Goal: Check status: Check status

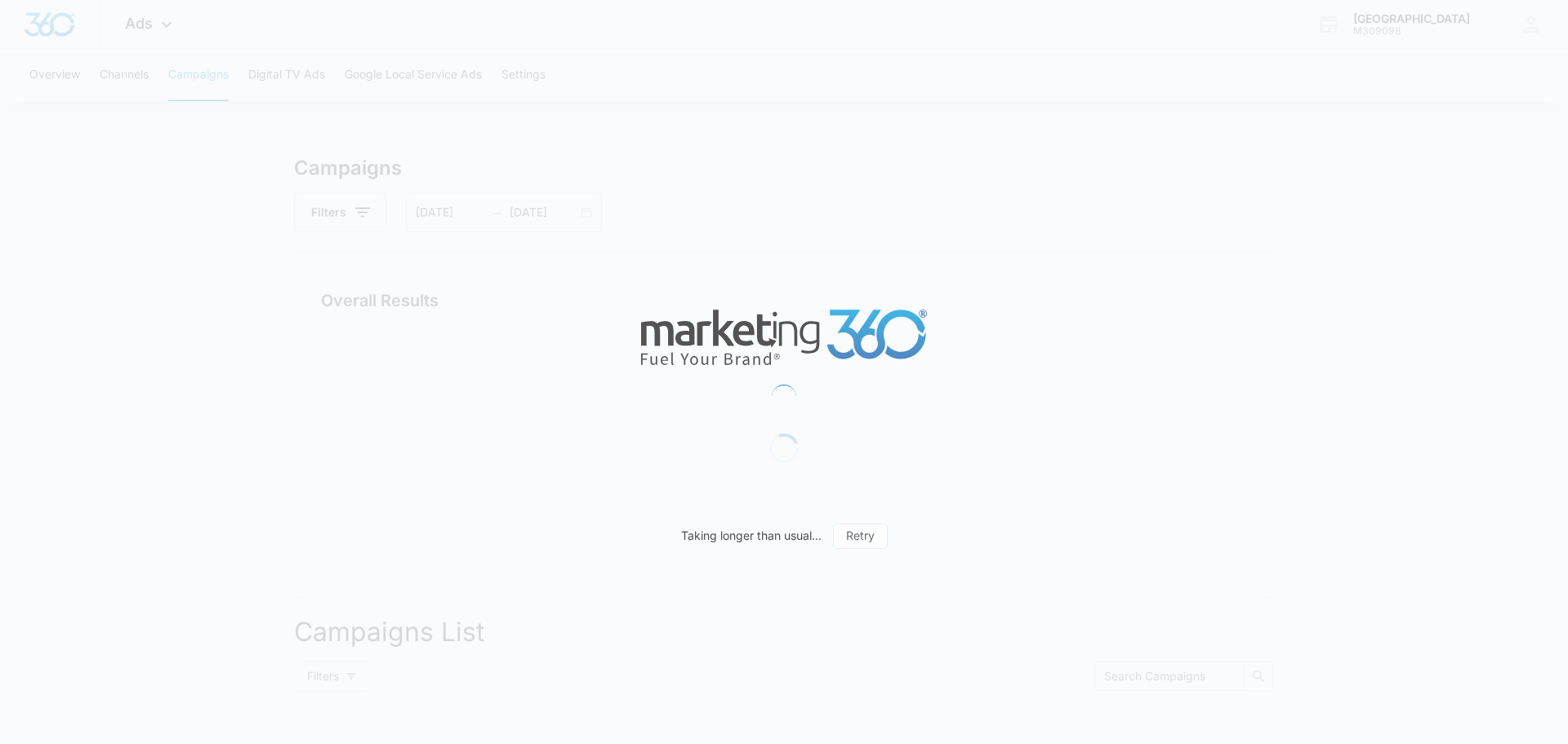
type input "[DATE]"
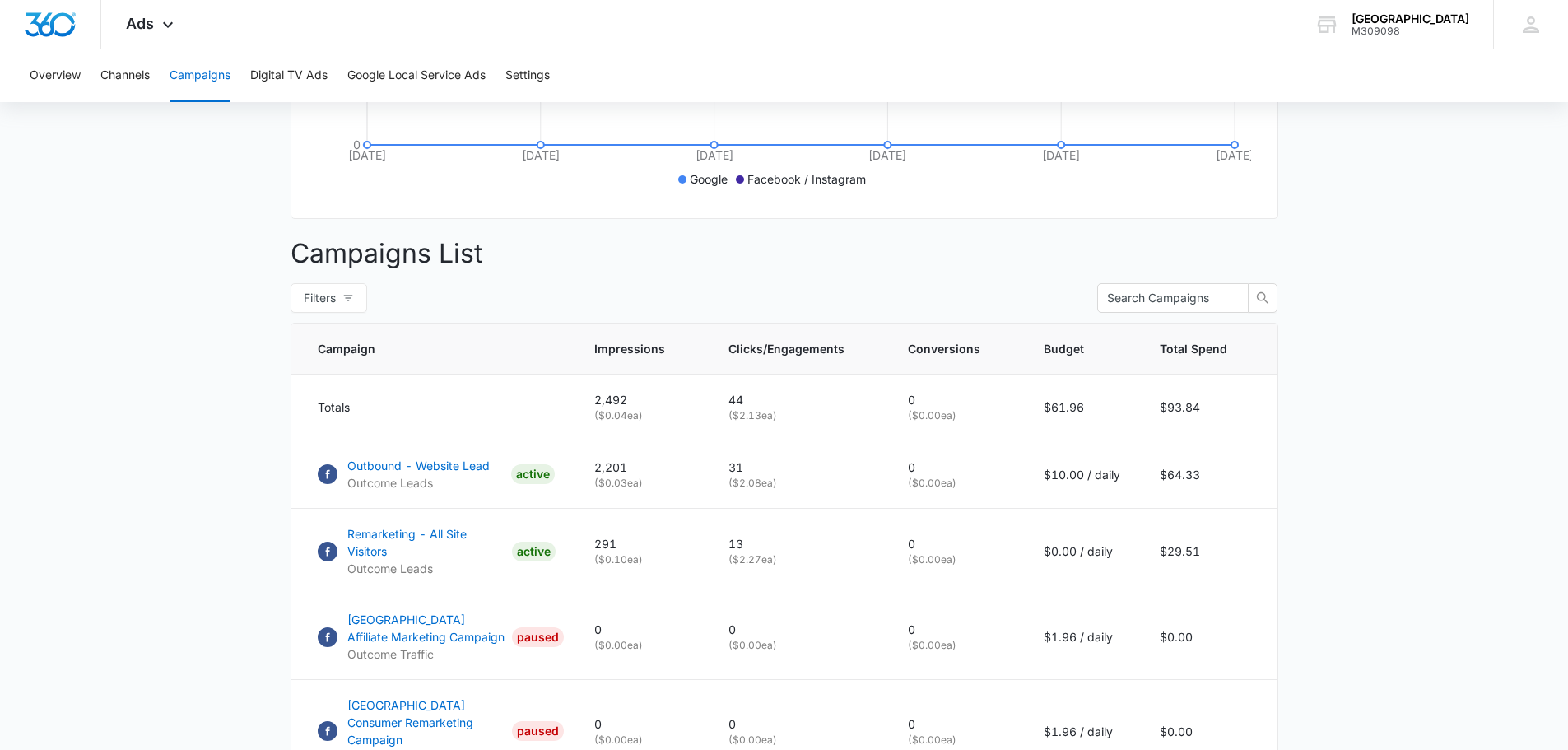
scroll to position [481, 0]
click at [474, 473] on p "Outbound - Website Lead" at bounding box center [418, 464] width 142 height 18
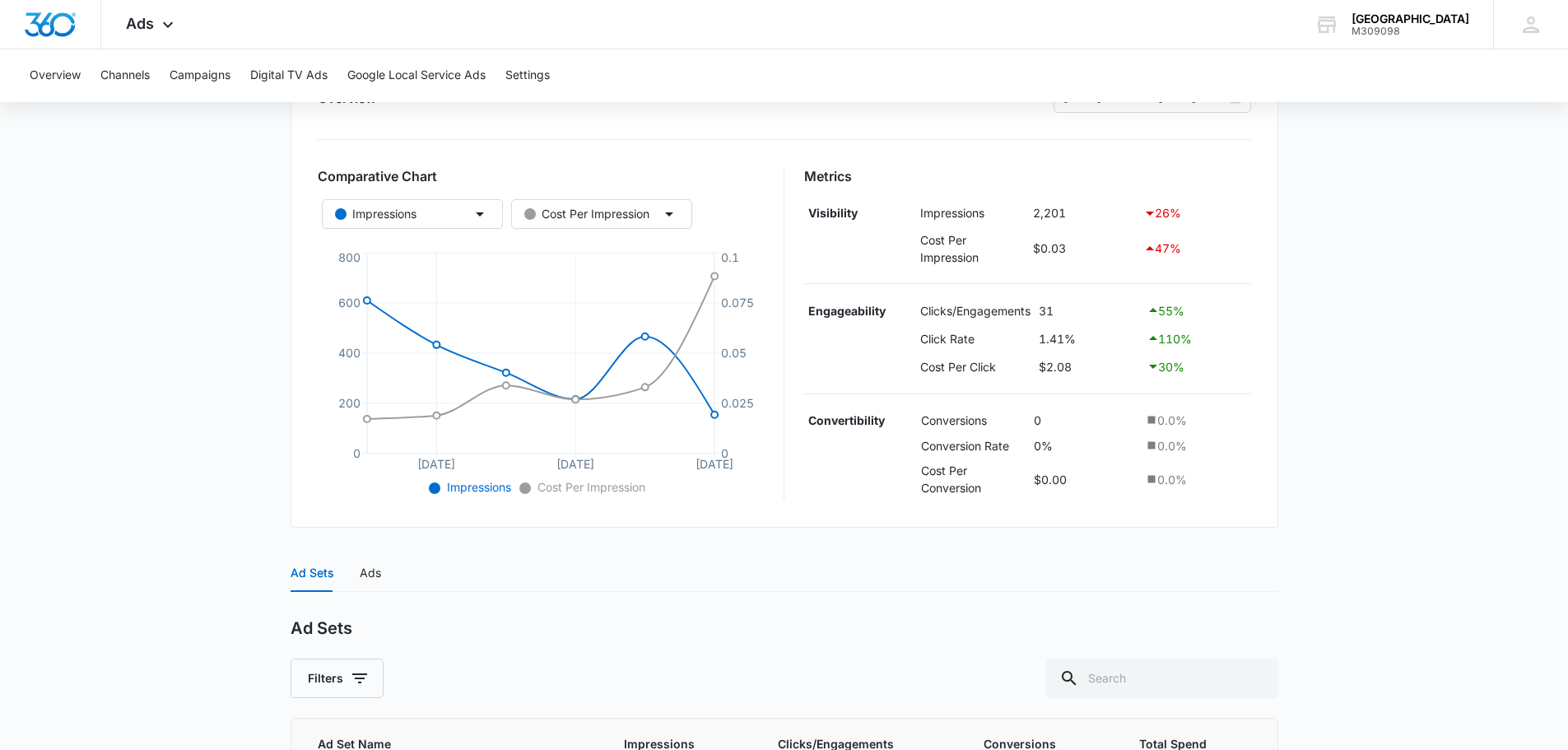
scroll to position [266, 0]
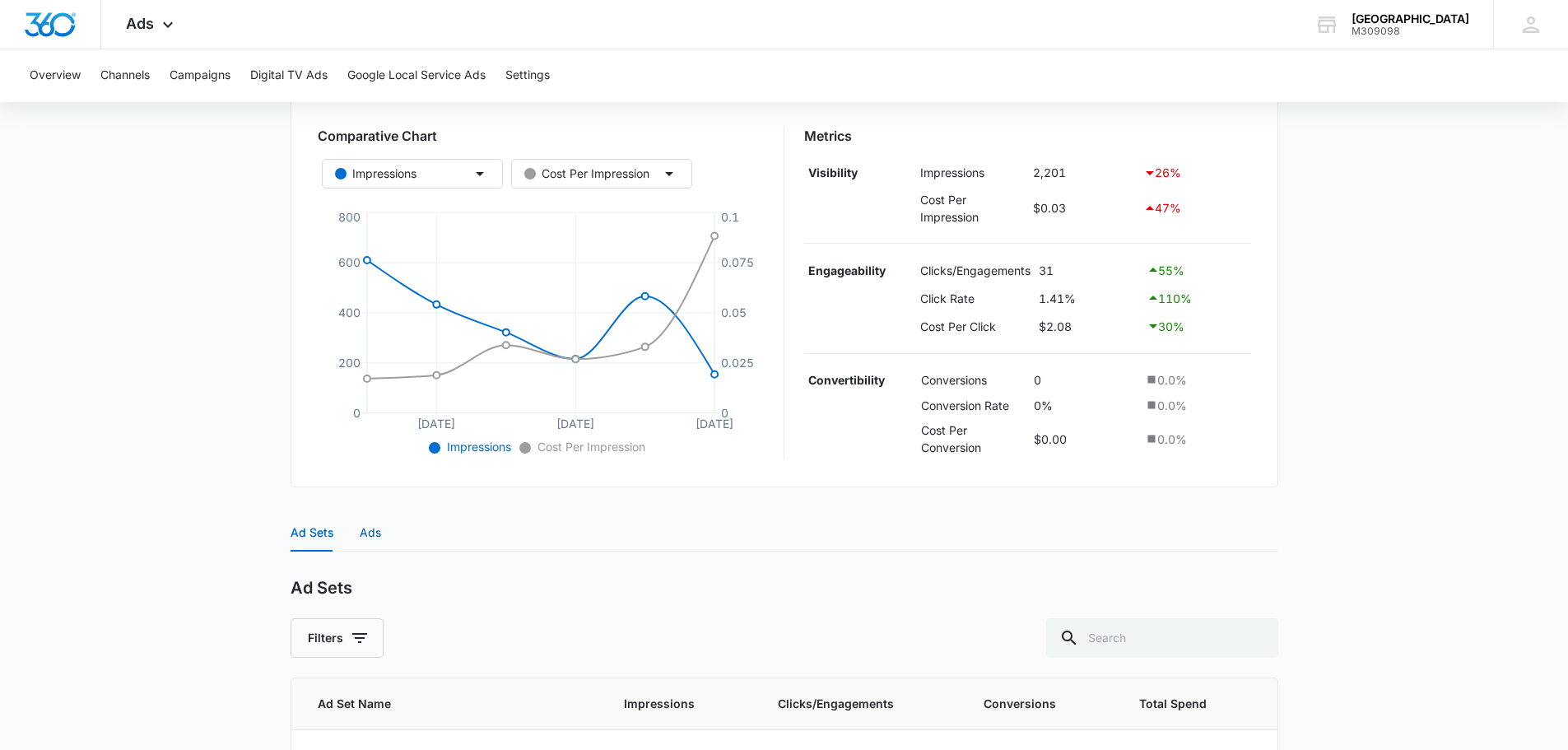
click at [370, 533] on div "Ads" at bounding box center [369, 531] width 21 height 18
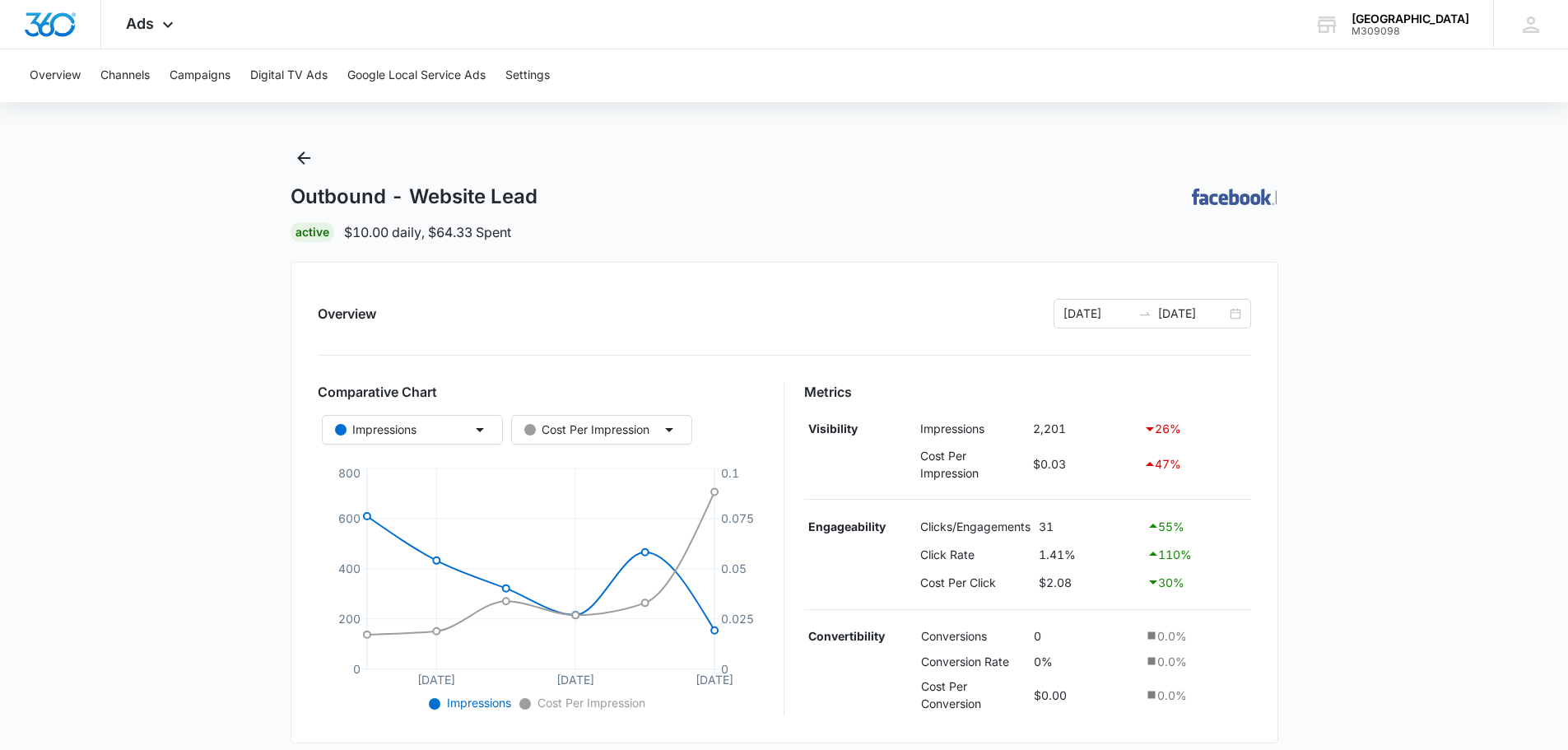
scroll to position [0, 0]
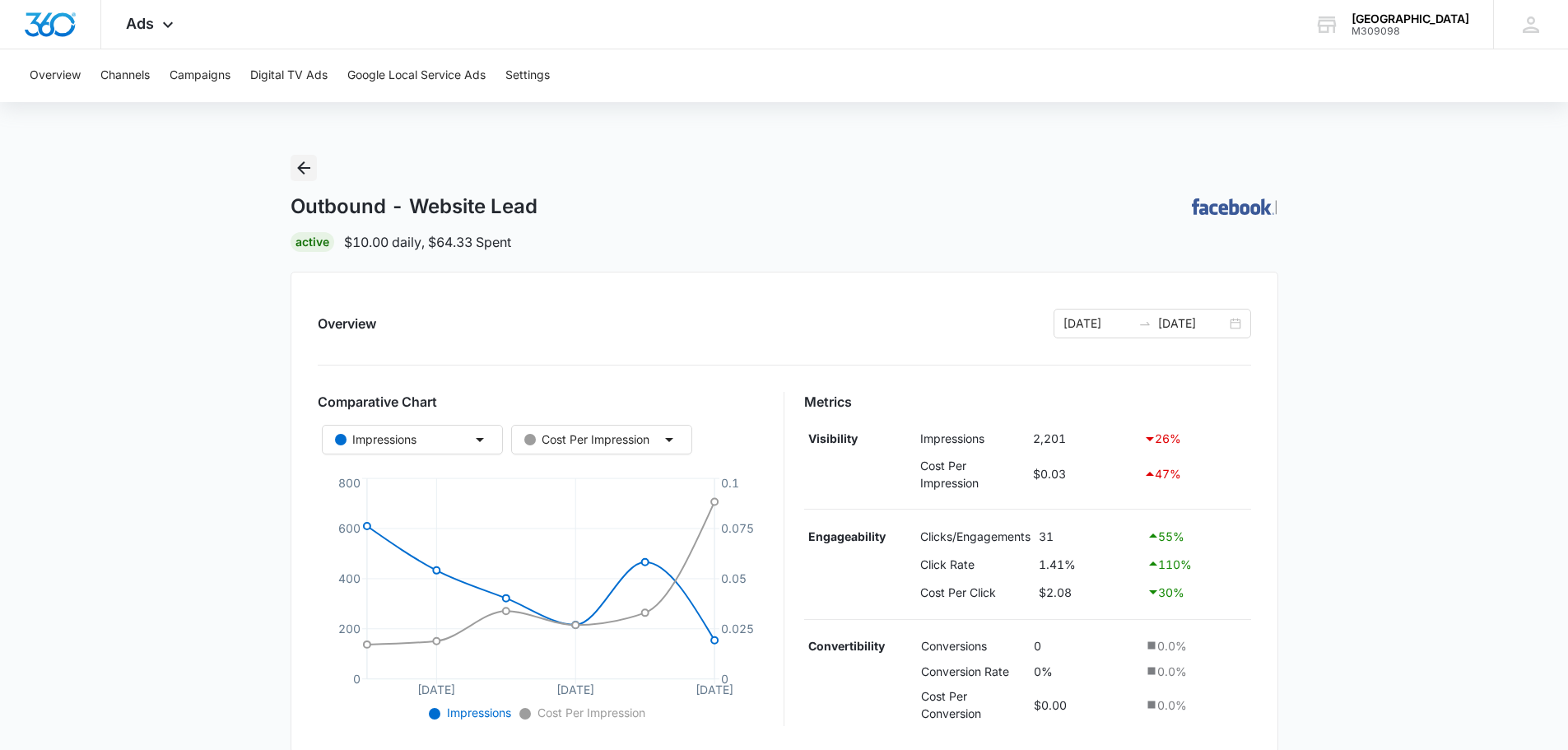
click at [302, 170] on icon "Back" at bounding box center [303, 167] width 20 height 20
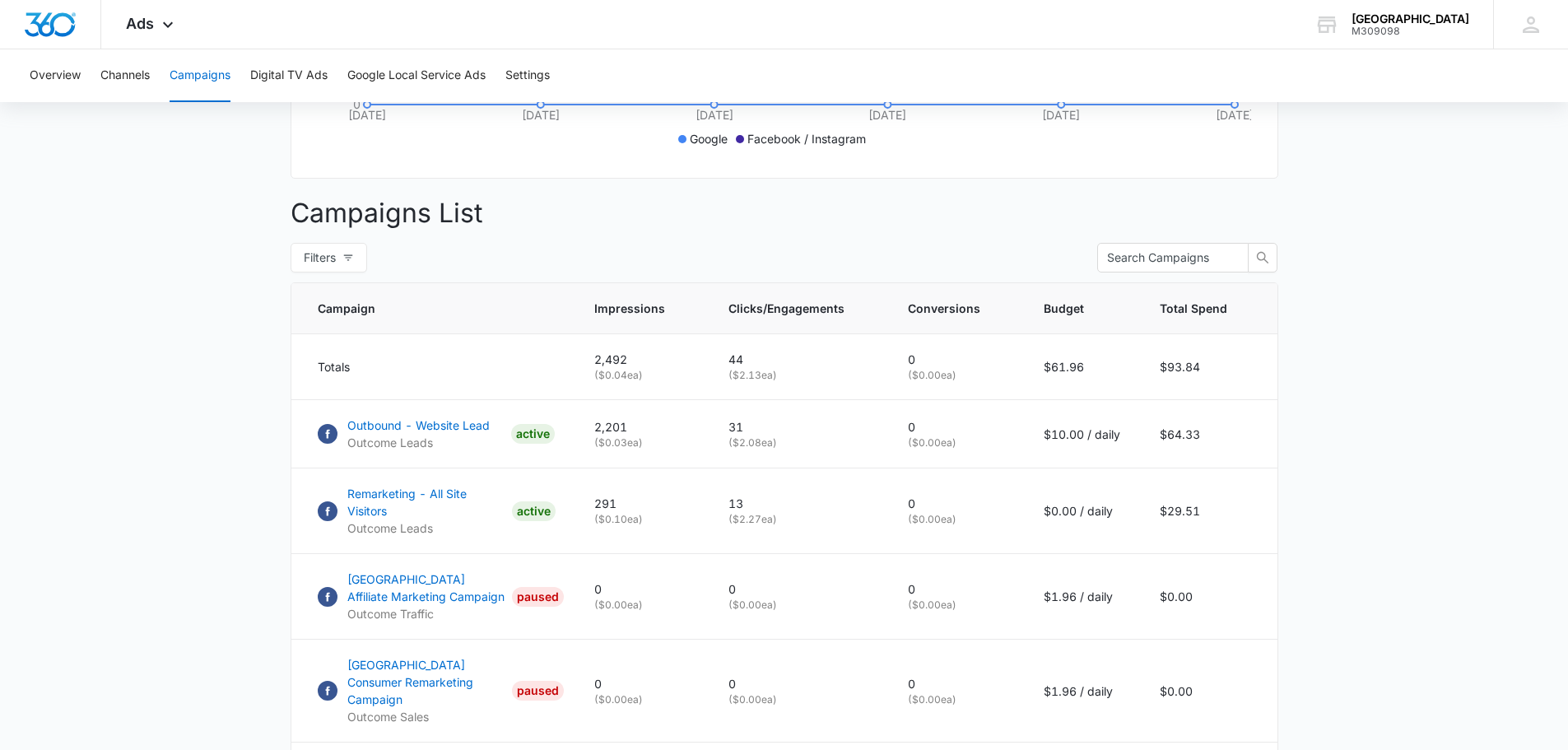
scroll to position [522, 0]
click at [394, 508] on p "Remarketing - All Site Visitors" at bounding box center [426, 501] width 158 height 34
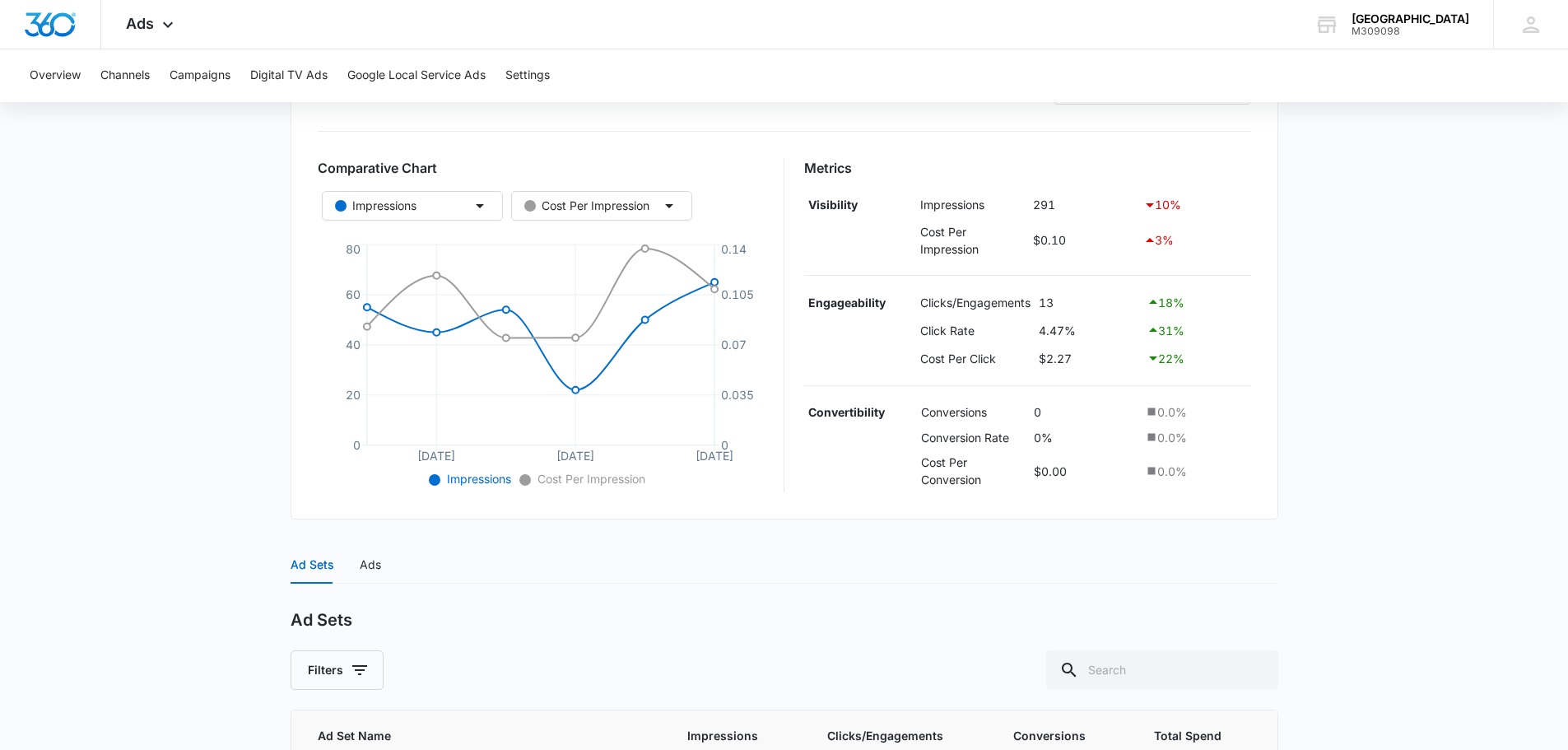
scroll to position [391, 0]
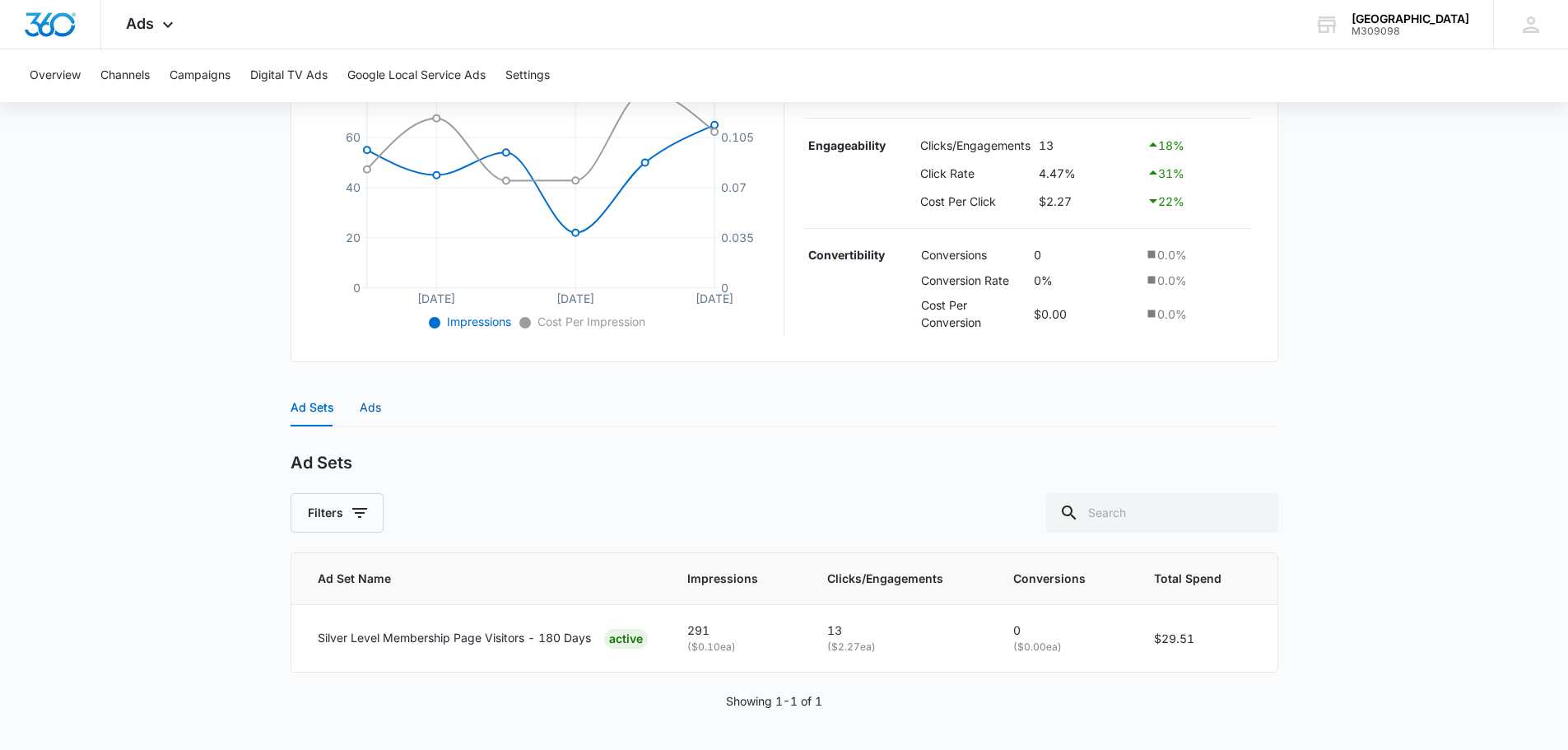
click at [373, 410] on div "Ads" at bounding box center [369, 407] width 21 height 18
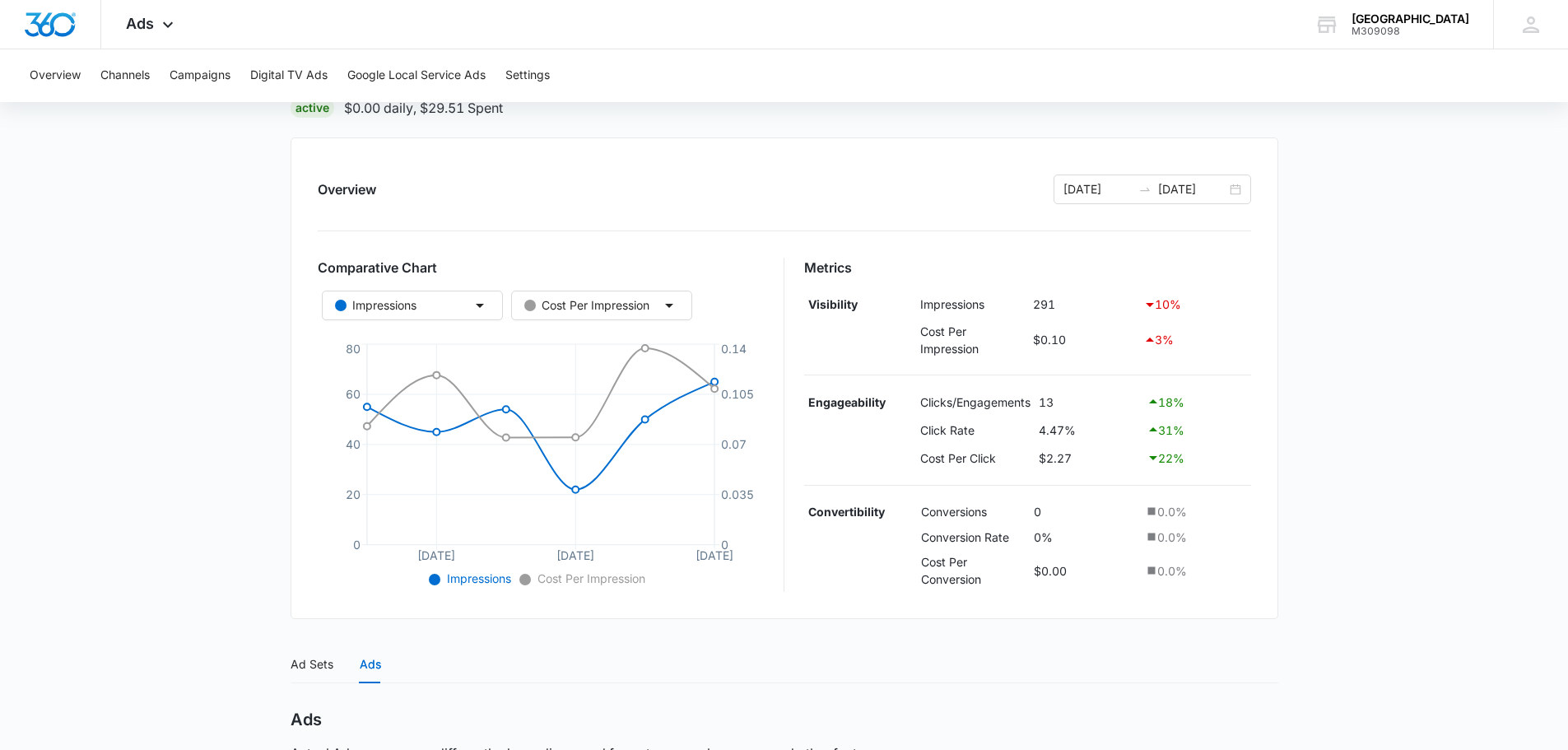
scroll to position [0, 0]
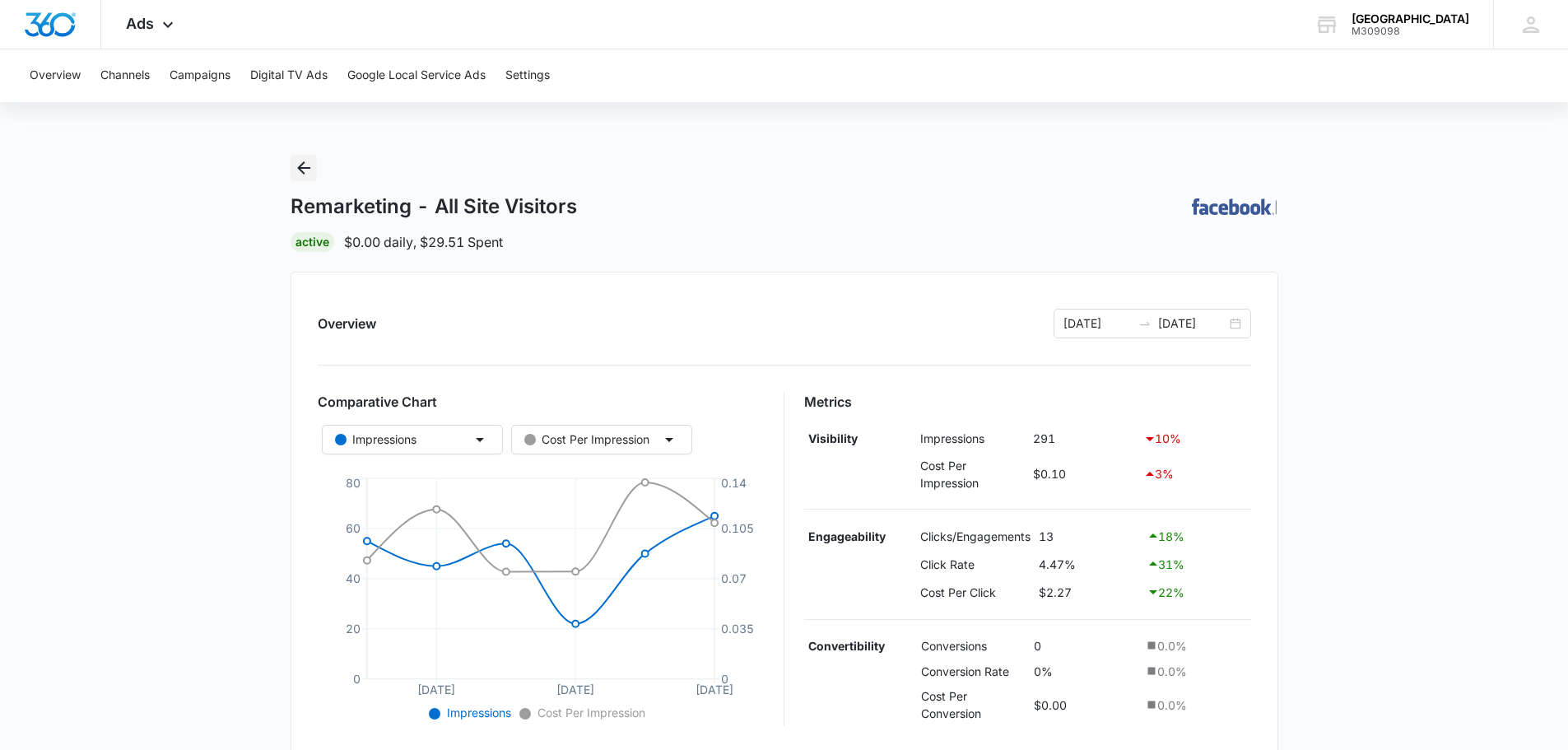
click at [304, 167] on icon "Back" at bounding box center [303, 167] width 13 height 13
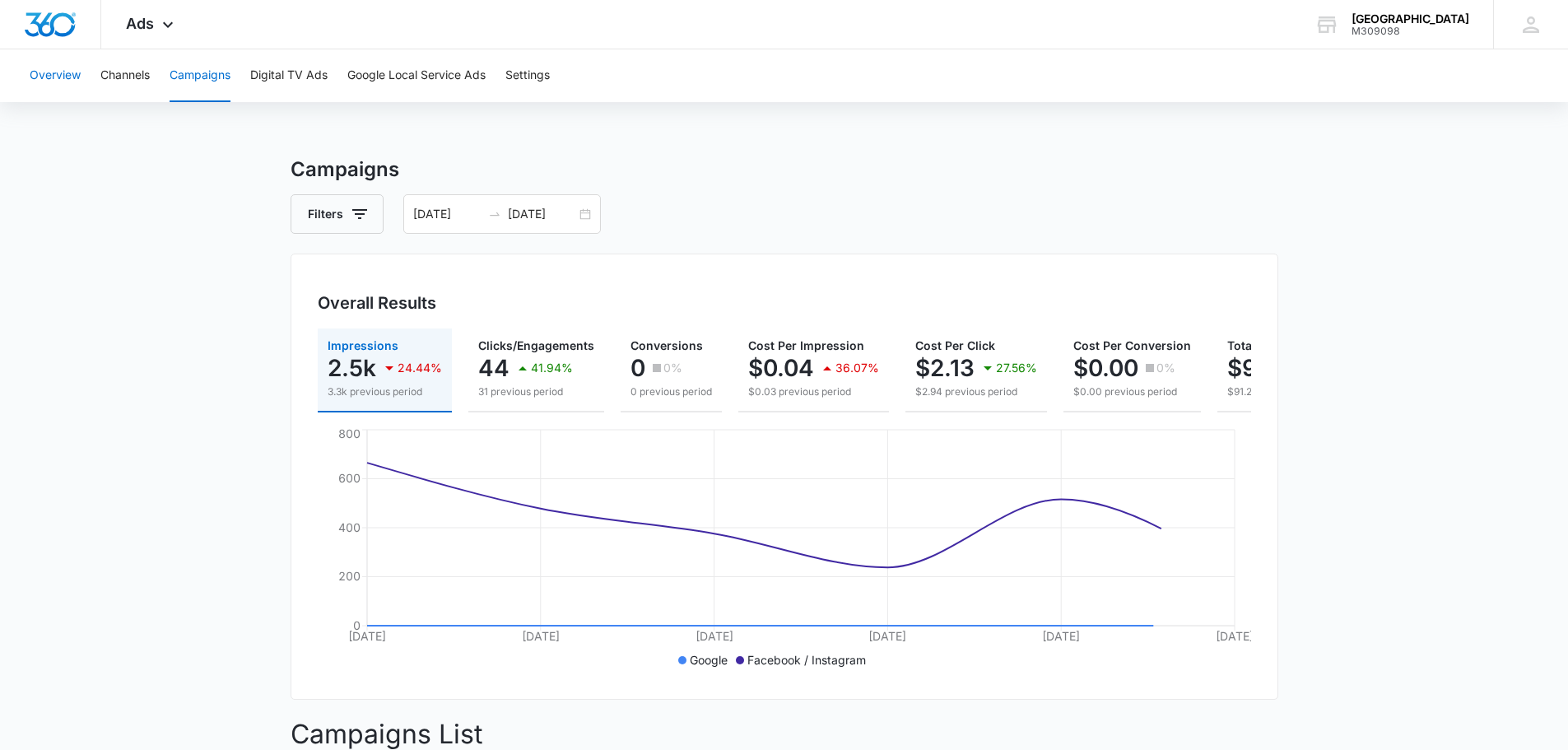
click at [49, 67] on button "Overview" at bounding box center [55, 75] width 51 height 53
